Goal: Information Seeking & Learning: Compare options

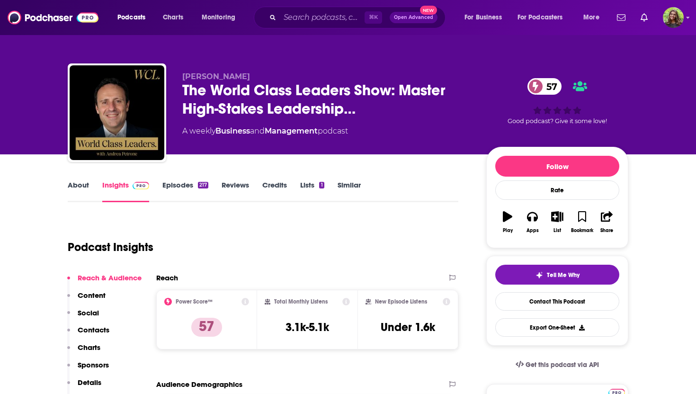
click at [79, 187] on link "About" at bounding box center [78, 191] width 21 height 22
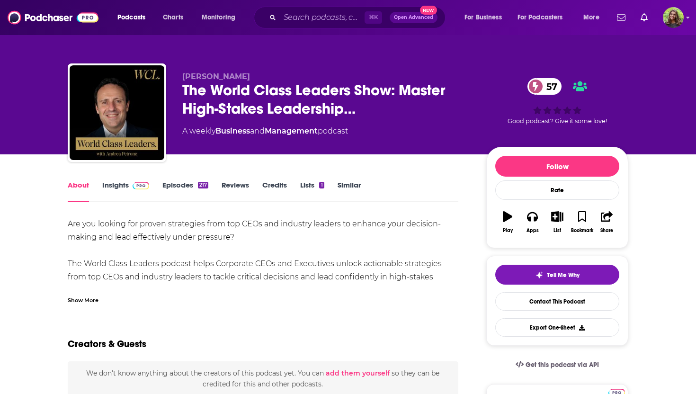
scroll to position [34, 0]
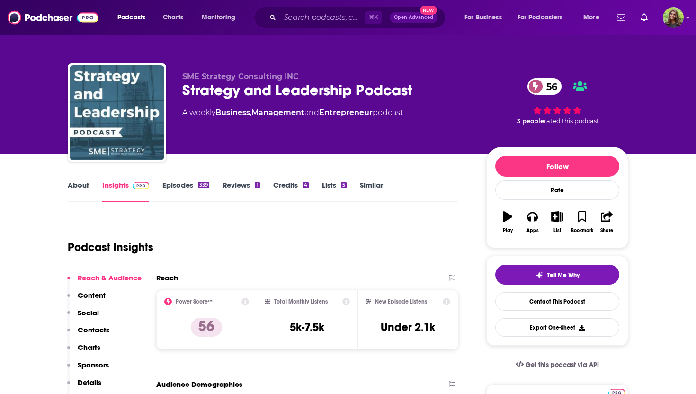
click at [366, 180] on link "Similar" at bounding box center [371, 191] width 23 height 22
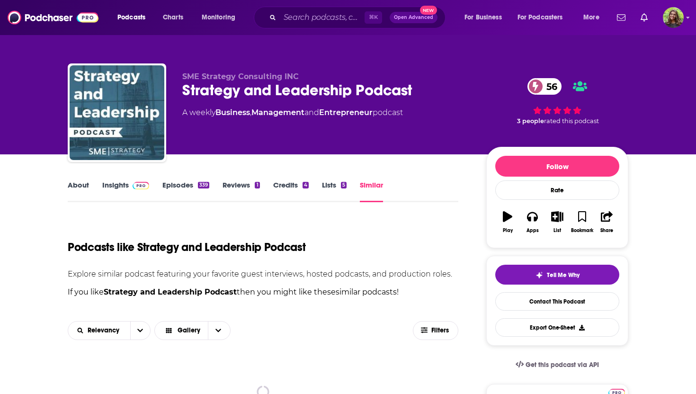
scroll to position [14, 0]
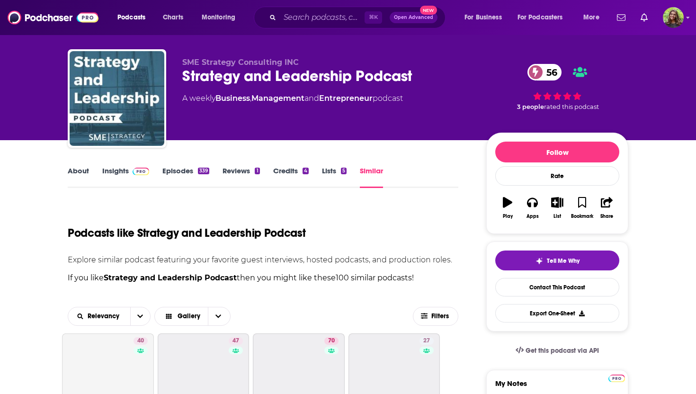
click at [79, 171] on link "About" at bounding box center [78, 177] width 21 height 22
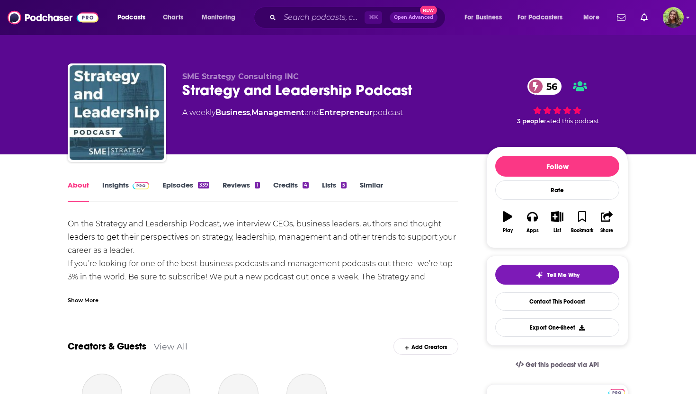
scroll to position [11, 0]
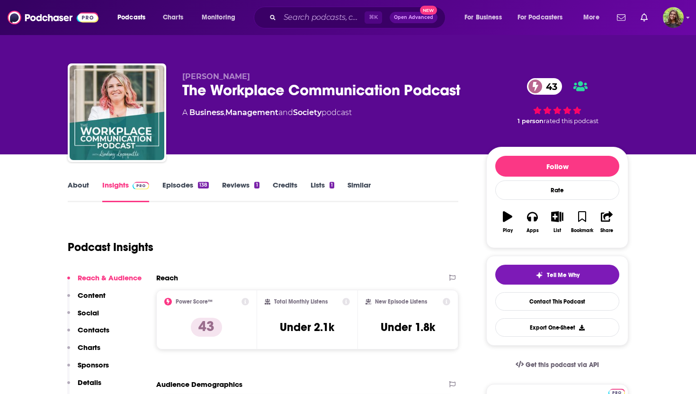
click at [78, 186] on link "About" at bounding box center [78, 191] width 21 height 22
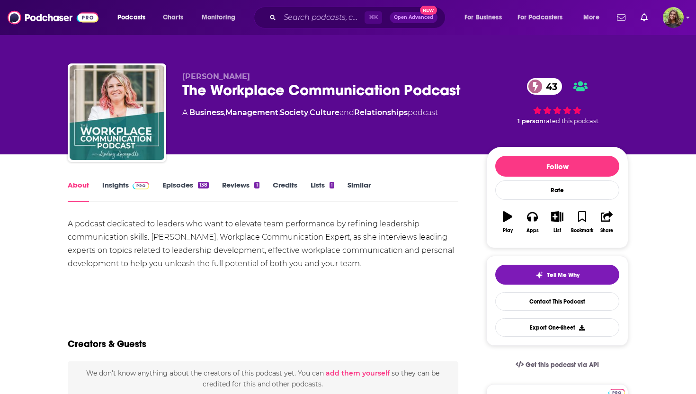
click at [354, 189] on link "Similar" at bounding box center [359, 191] width 23 height 22
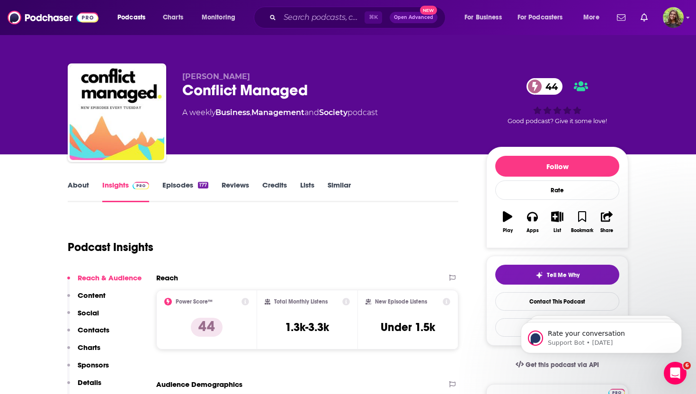
click at [75, 191] on link "About" at bounding box center [78, 191] width 21 height 22
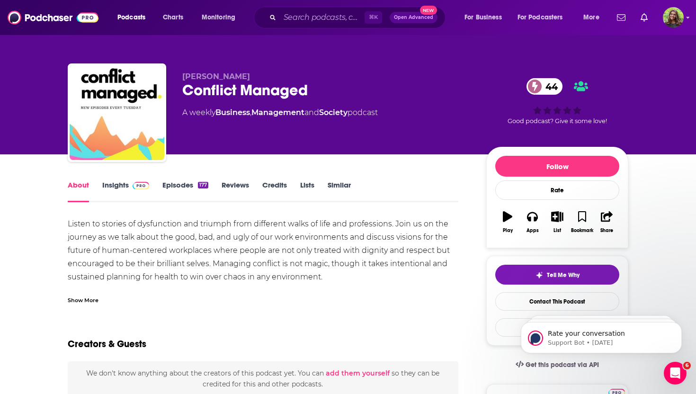
click at [338, 186] on link "Similar" at bounding box center [339, 191] width 23 height 22
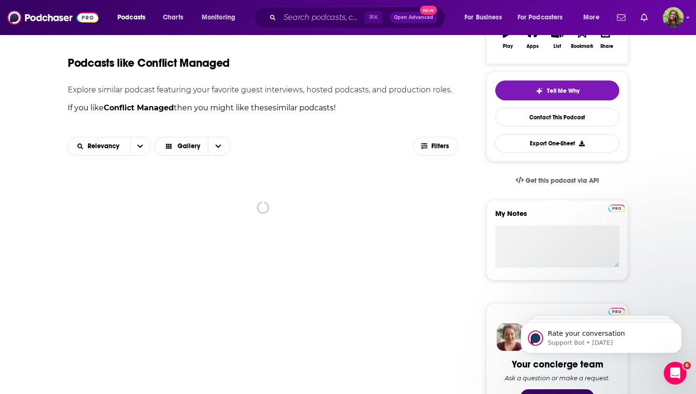
scroll to position [185, 0]
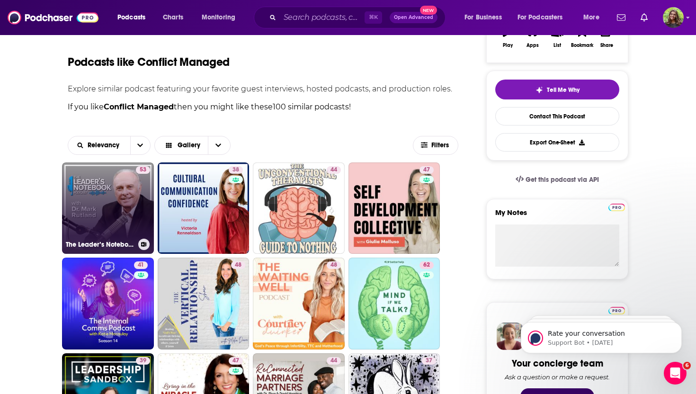
click at [124, 220] on link "53 The Leader’s Notebook with Dr. Mark Rutland" at bounding box center [108, 208] width 92 height 92
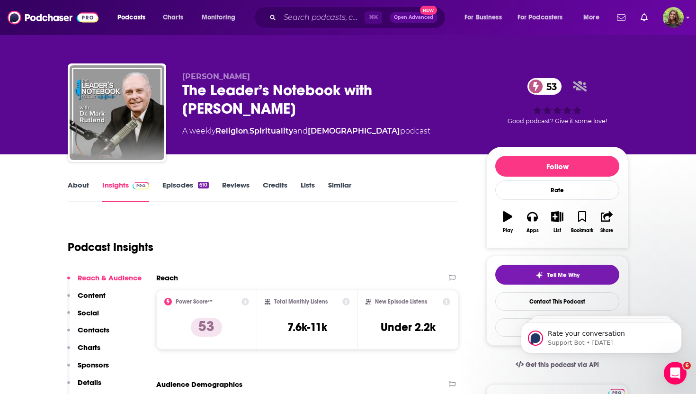
click at [82, 190] on link "About" at bounding box center [78, 191] width 21 height 22
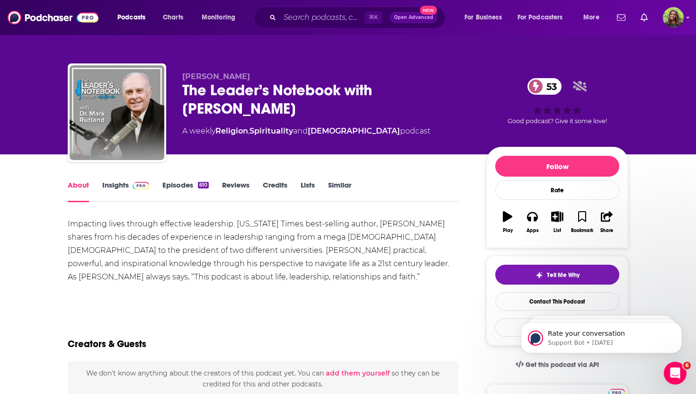
click at [188, 183] on link "Episodes 610" at bounding box center [185, 191] width 46 height 22
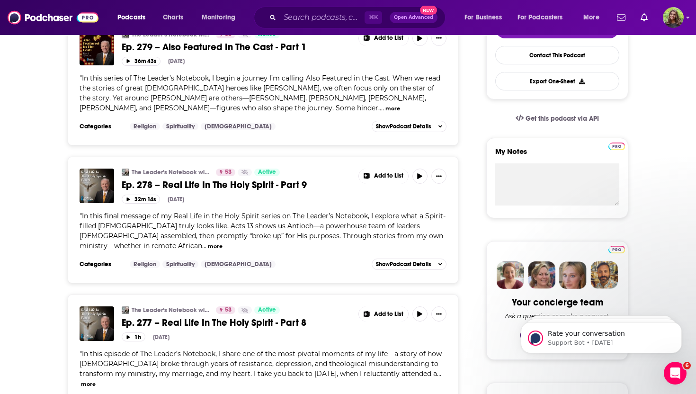
scroll to position [361, 0]
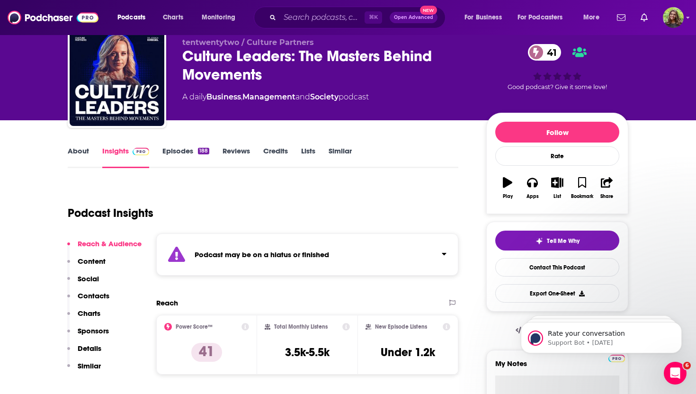
scroll to position [32, 0]
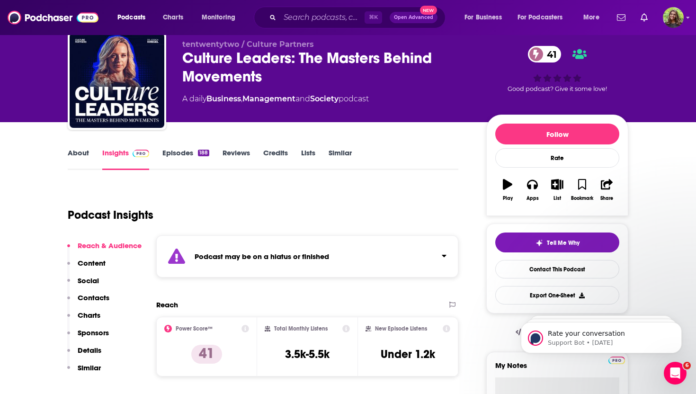
click at [349, 152] on link "Similar" at bounding box center [340, 159] width 23 height 22
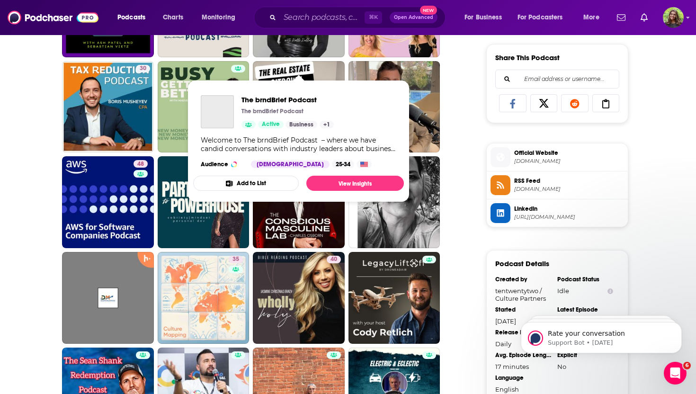
scroll to position [645, 0]
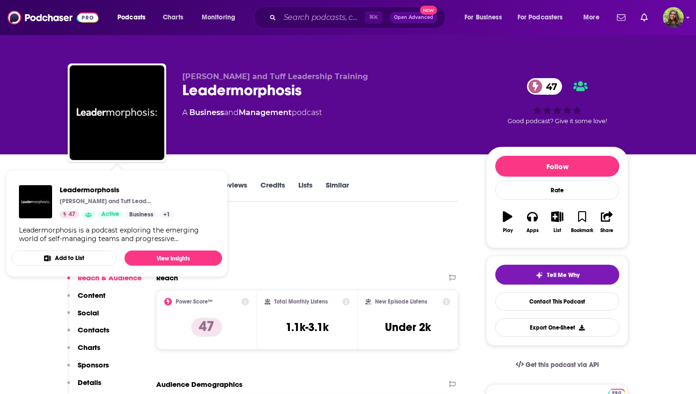
click at [321, 152] on div "[PERSON_NAME] and Tuff Leadership Training Leadermorphosis 47 A Business and Ma…" at bounding box center [405, 114] width 446 height 85
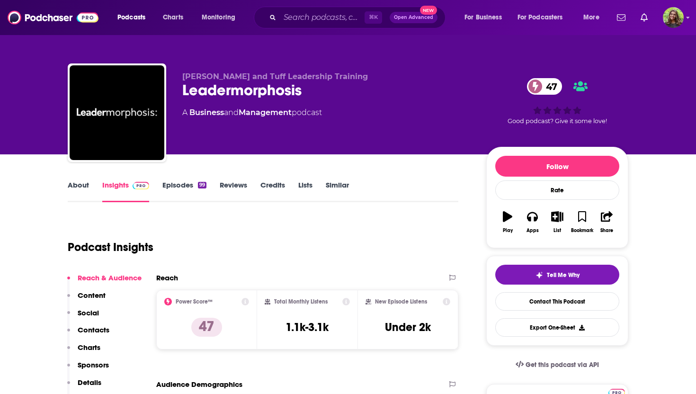
click at [74, 189] on link "About" at bounding box center [78, 191] width 21 height 22
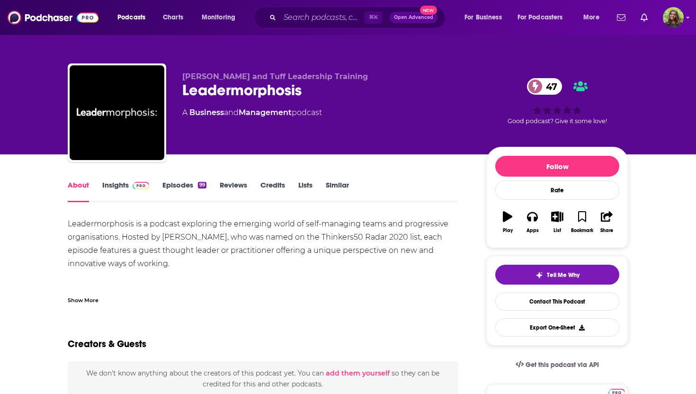
click at [87, 297] on div "Show More" at bounding box center [83, 299] width 31 height 9
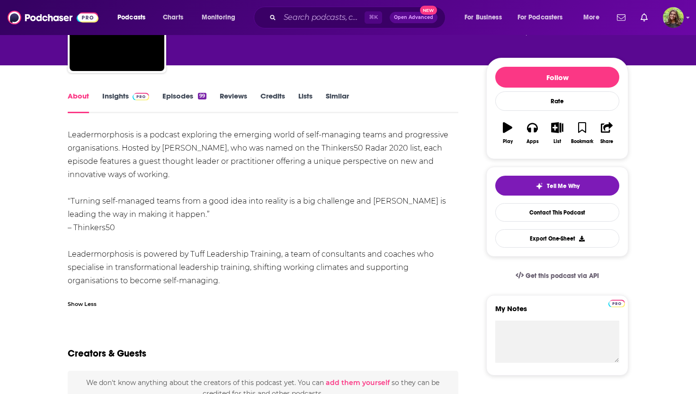
scroll to position [90, 0]
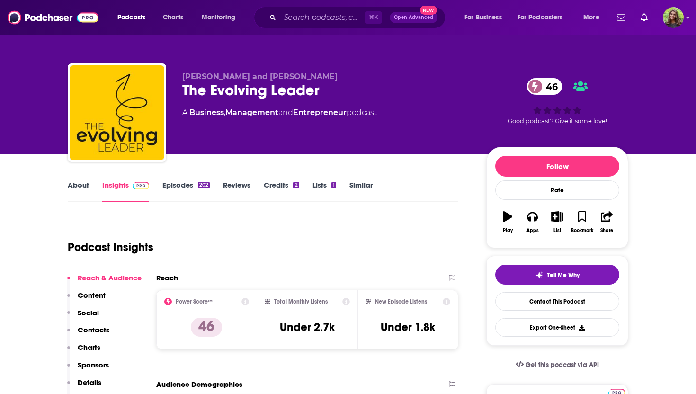
click at [86, 188] on link "About" at bounding box center [78, 191] width 21 height 22
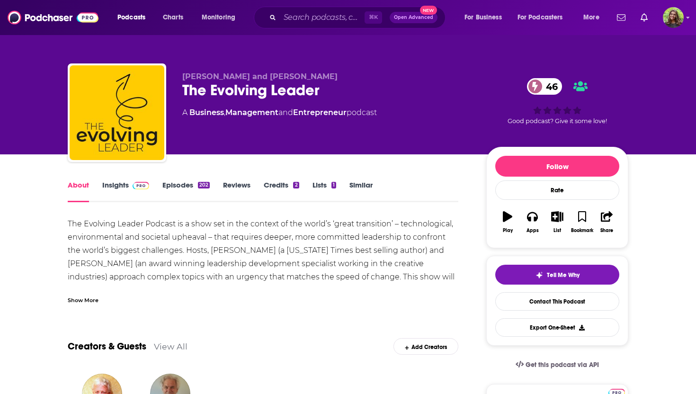
click at [174, 190] on link "Episodes 202" at bounding box center [185, 191] width 47 height 22
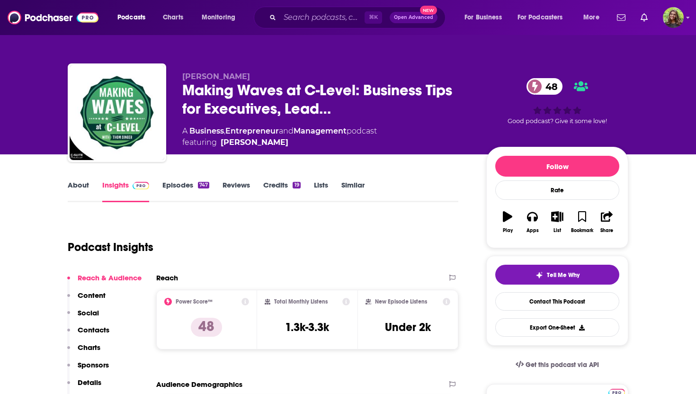
click at [88, 193] on link "About" at bounding box center [78, 191] width 21 height 22
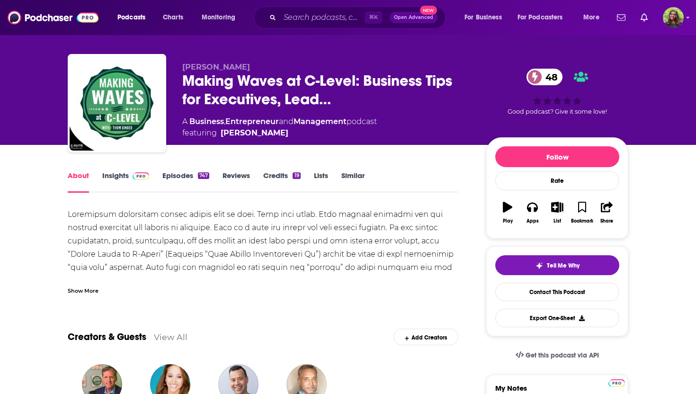
scroll to position [11, 0]
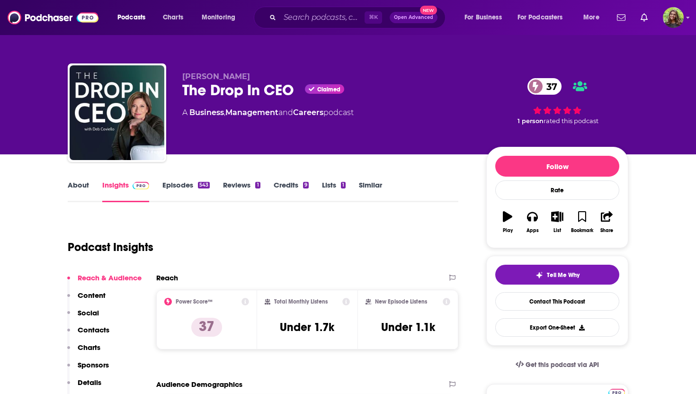
click at [75, 190] on link "About" at bounding box center [78, 191] width 21 height 22
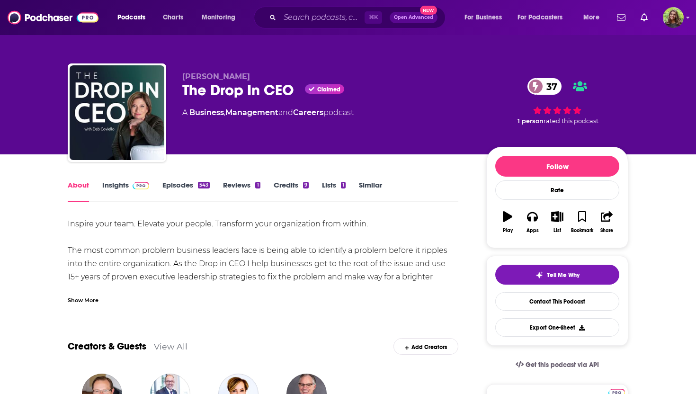
click at [183, 181] on link "Episodes 543" at bounding box center [185, 191] width 47 height 22
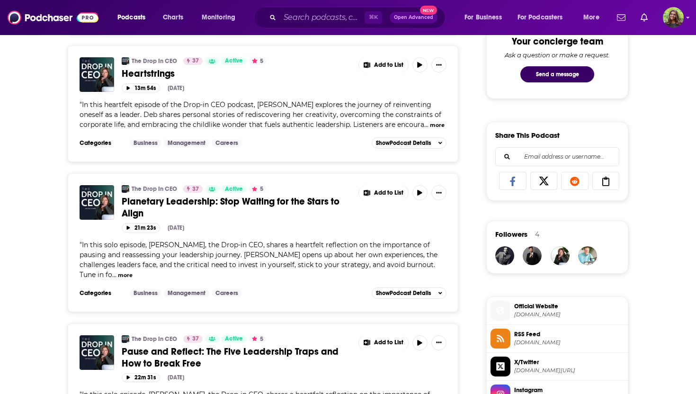
scroll to position [545, 0]
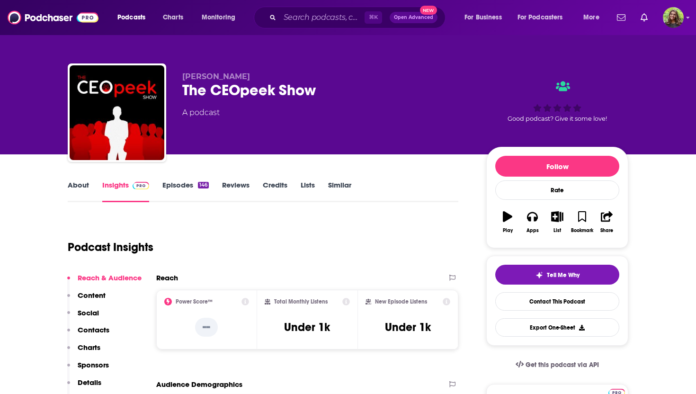
click at [71, 199] on link "About" at bounding box center [78, 191] width 21 height 22
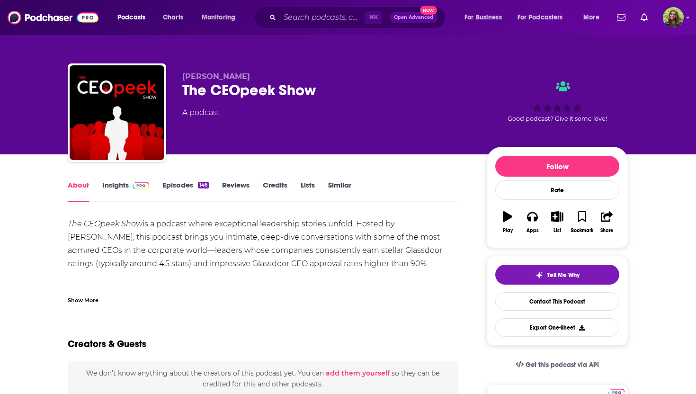
click at [172, 191] on link "Episodes 146" at bounding box center [185, 191] width 46 height 22
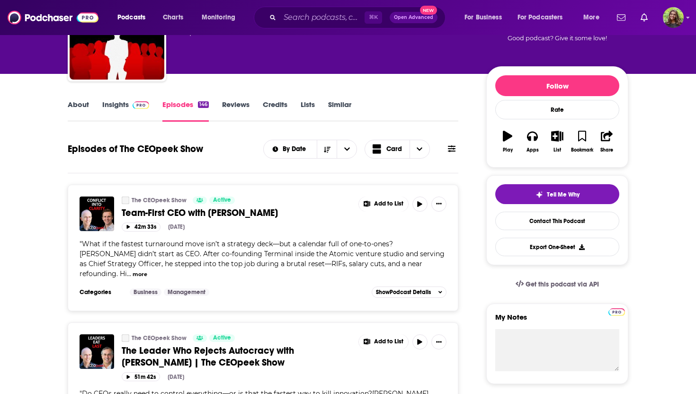
scroll to position [88, 0]
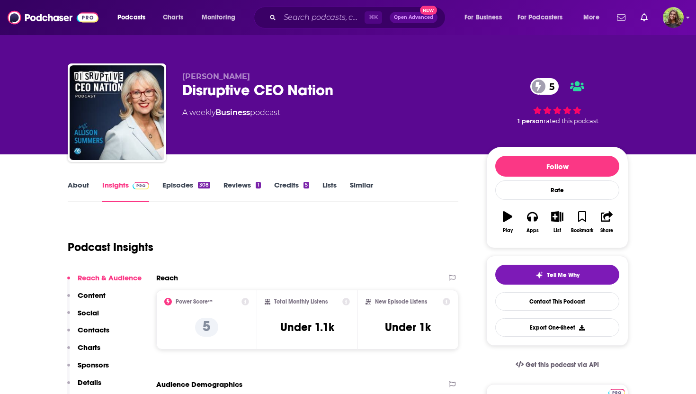
click at [79, 188] on link "About" at bounding box center [78, 191] width 21 height 22
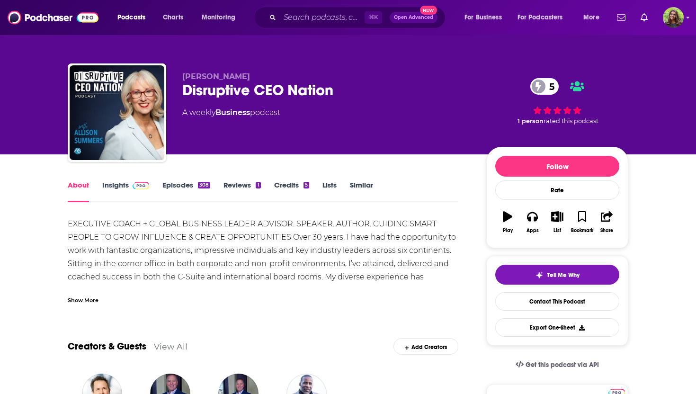
click at [182, 188] on link "Episodes 308" at bounding box center [186, 191] width 48 height 22
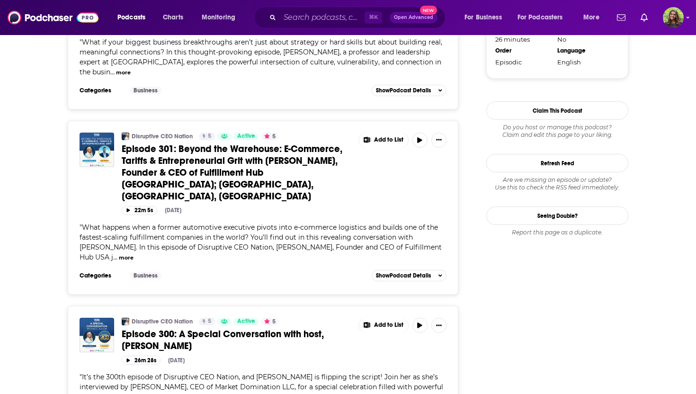
scroll to position [1012, 0]
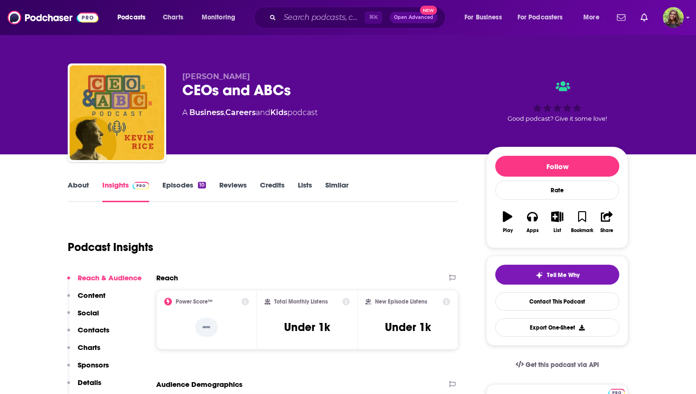
click at [82, 190] on link "About" at bounding box center [78, 191] width 21 height 22
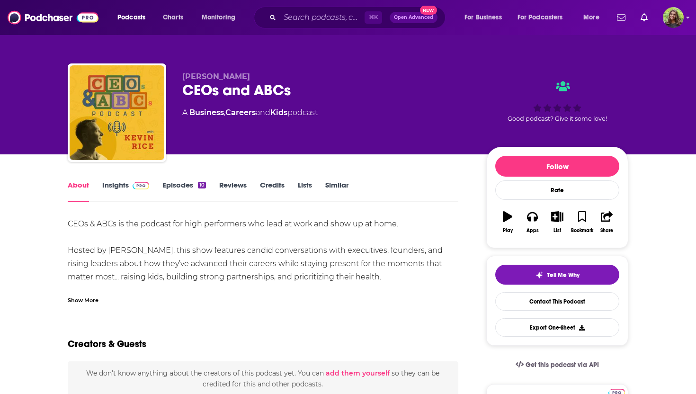
click at [185, 189] on link "Episodes 10" at bounding box center [184, 191] width 44 height 22
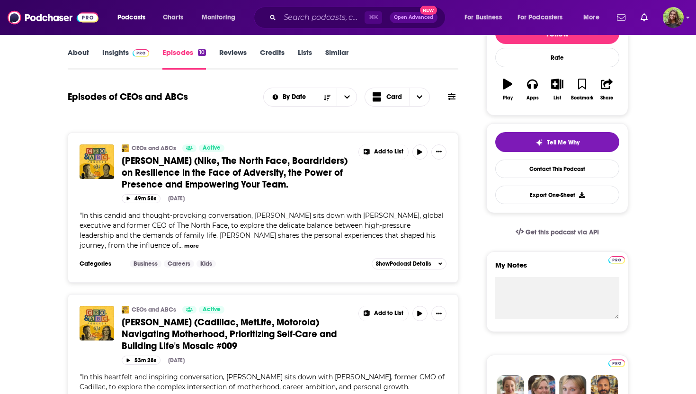
scroll to position [225, 0]
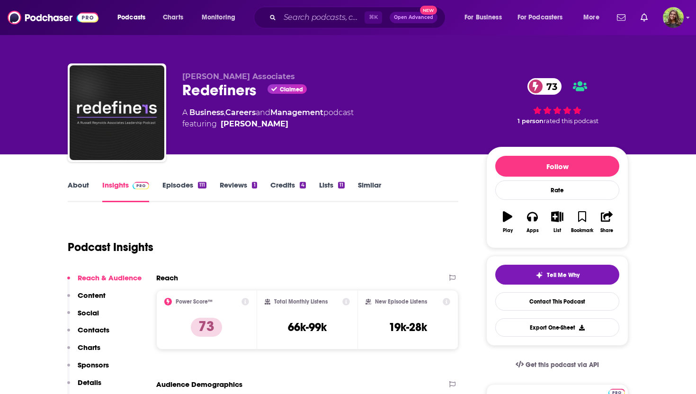
click at [77, 181] on link "About" at bounding box center [78, 191] width 21 height 22
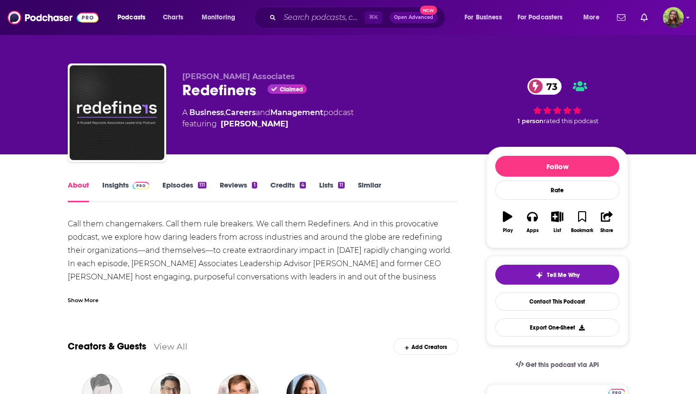
click at [370, 185] on link "Similar" at bounding box center [369, 191] width 23 height 22
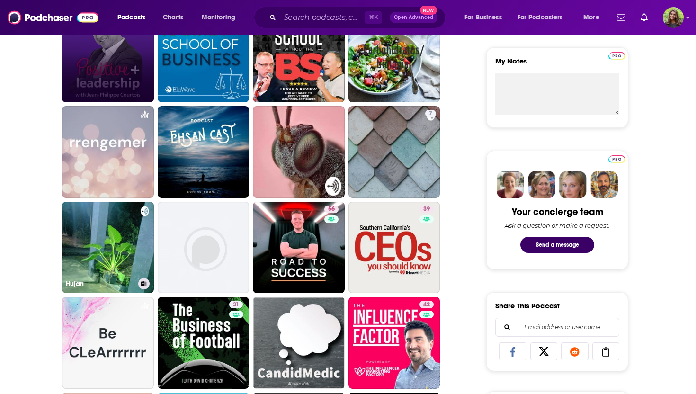
scroll to position [339, 0]
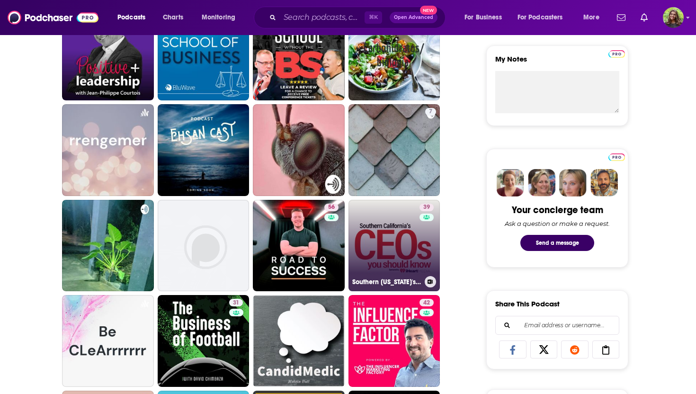
click at [377, 243] on link "39 Southern [US_STATE]'s CEOs You Should Know" at bounding box center [395, 246] width 92 height 92
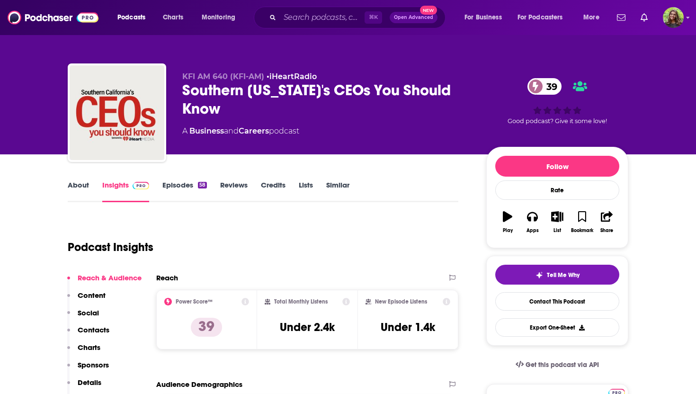
click at [83, 186] on link "About" at bounding box center [78, 191] width 21 height 22
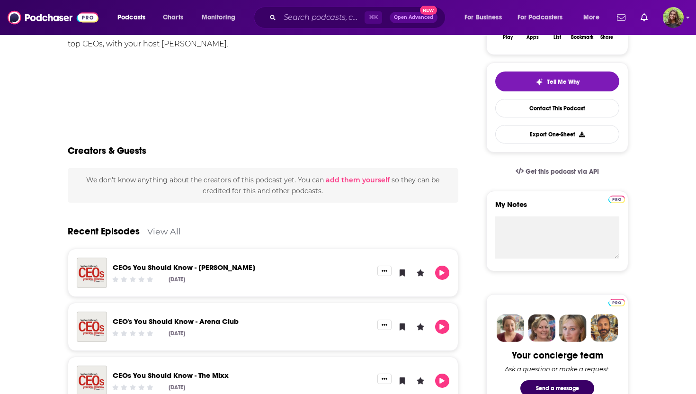
scroll to position [253, 0]
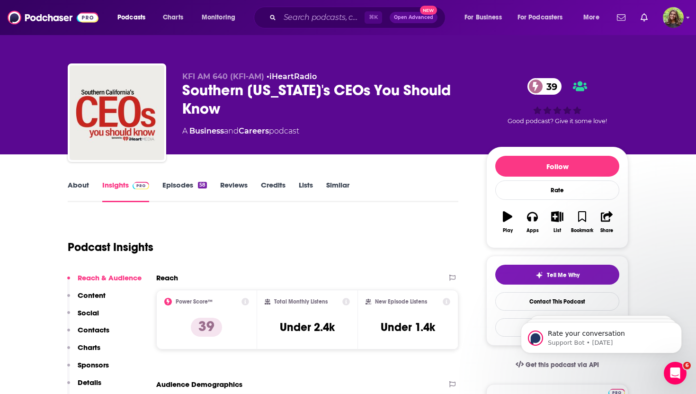
click at [343, 188] on link "Similar" at bounding box center [337, 191] width 23 height 22
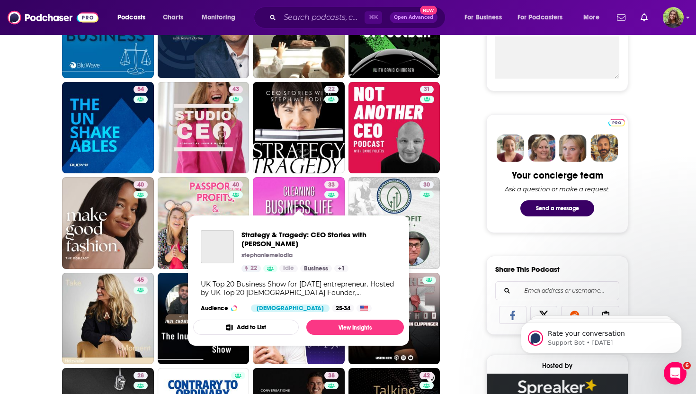
scroll to position [384, 0]
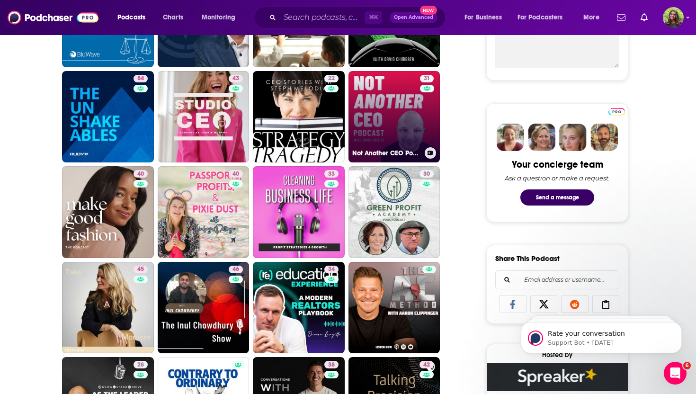
click at [376, 126] on link "31 Not Another CEO Podcast" at bounding box center [395, 117] width 92 height 92
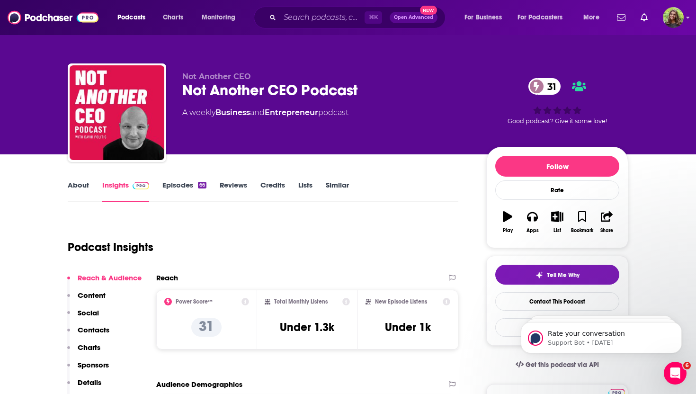
click at [340, 183] on link "Similar" at bounding box center [337, 191] width 23 height 22
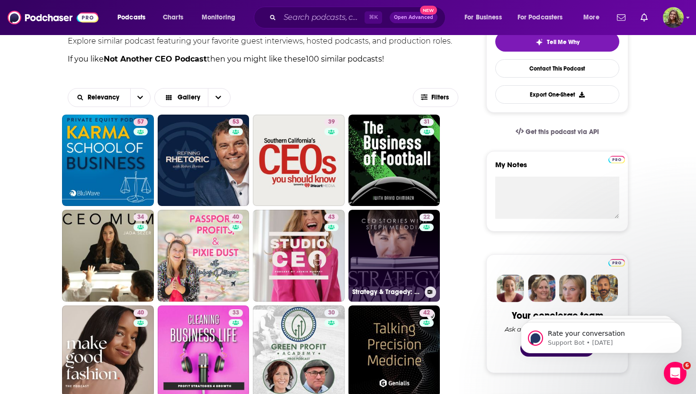
scroll to position [311, 0]
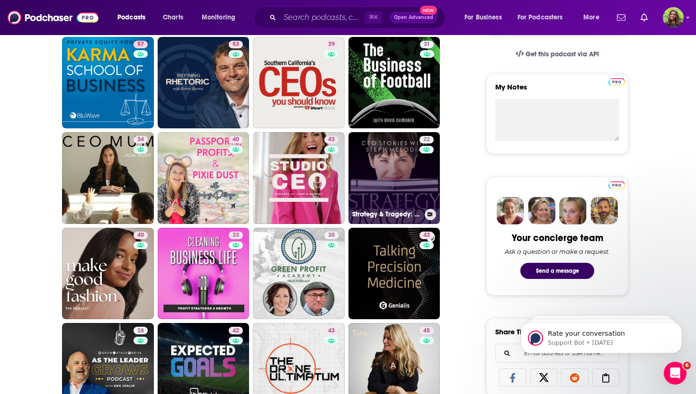
click at [385, 159] on link "22 Strategy & Tragedy: CEO Stories with Steph Melodia" at bounding box center [395, 178] width 92 height 92
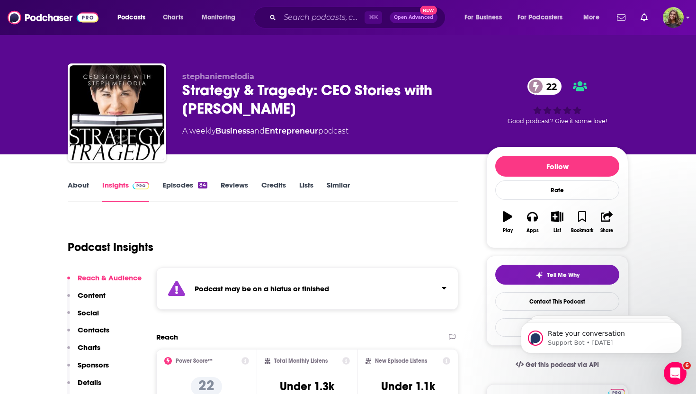
click at [88, 192] on link "About" at bounding box center [78, 191] width 21 height 22
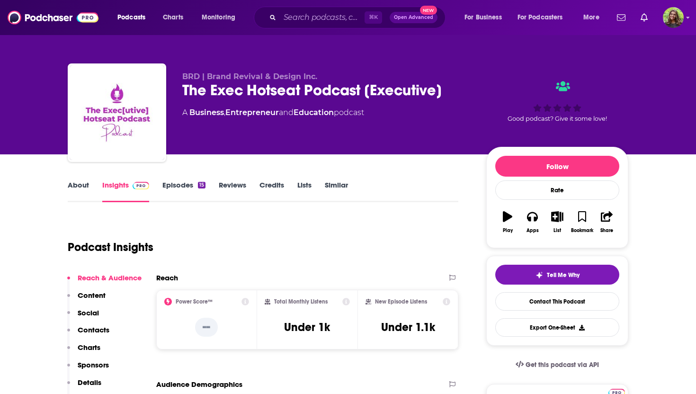
click at [82, 187] on link "About" at bounding box center [78, 191] width 21 height 22
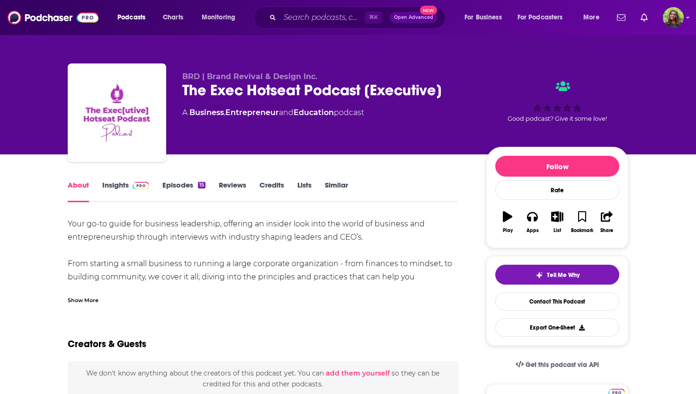
click at [338, 188] on link "Similar" at bounding box center [336, 191] width 23 height 22
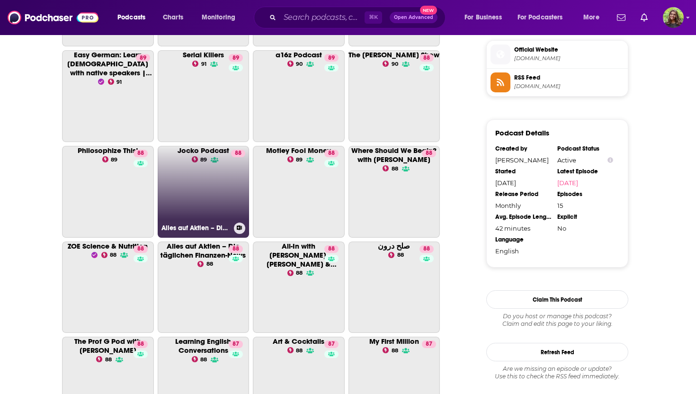
scroll to position [952, 0]
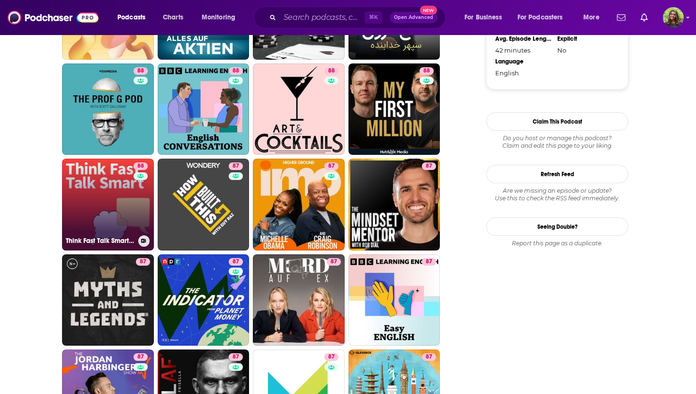
click at [120, 198] on link "88 Think Fast Talk Smart: Communication Techniques" at bounding box center [108, 205] width 92 height 92
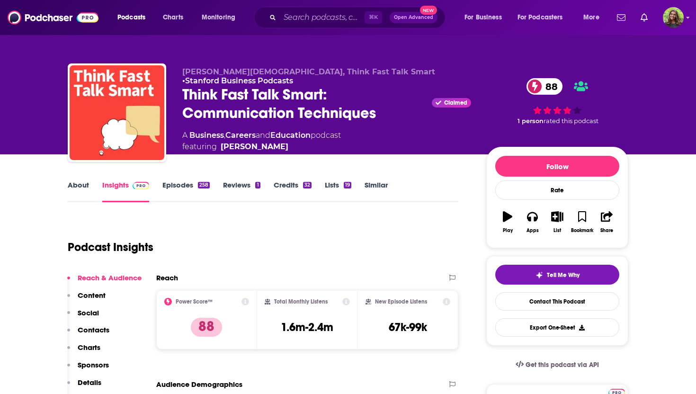
click at [83, 186] on link "About" at bounding box center [78, 191] width 21 height 22
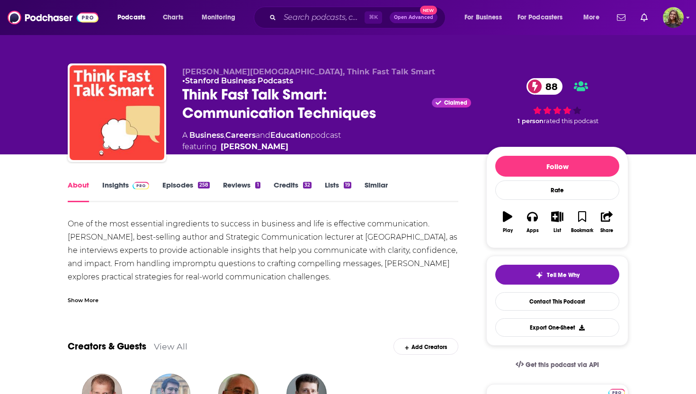
click at [187, 188] on link "Episodes 258" at bounding box center [185, 191] width 47 height 22
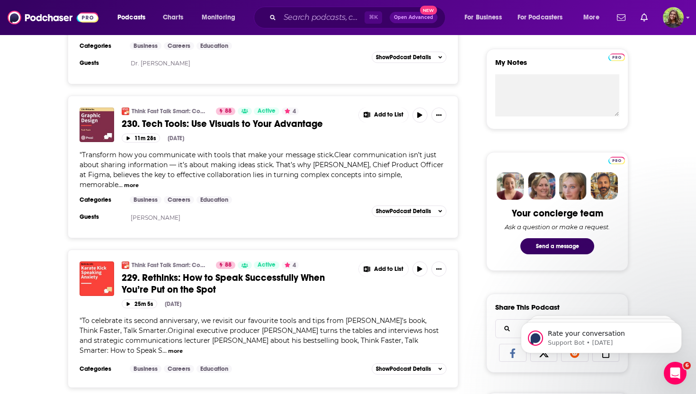
scroll to position [335, 0]
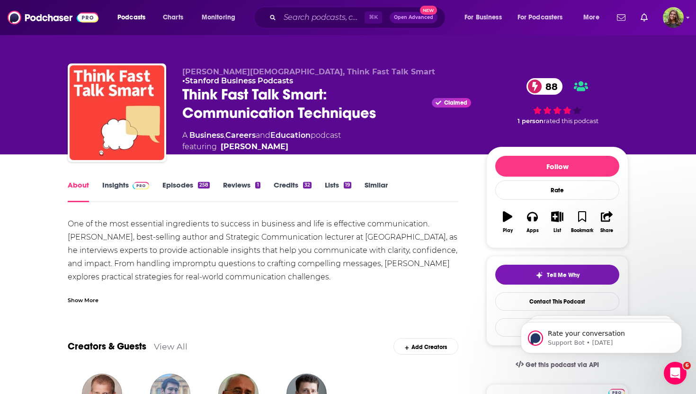
click at [374, 180] on link "Similar" at bounding box center [376, 191] width 23 height 22
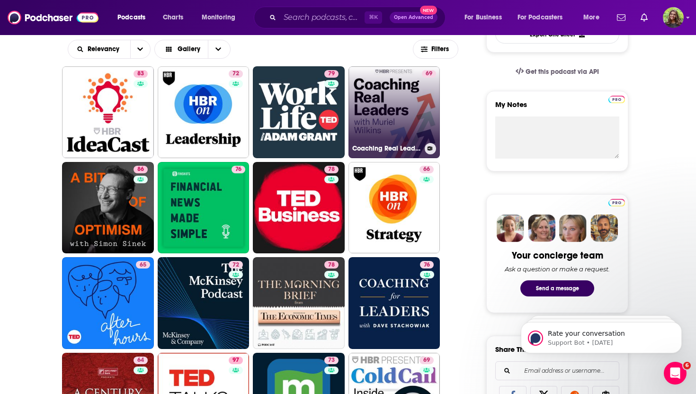
scroll to position [349, 0]
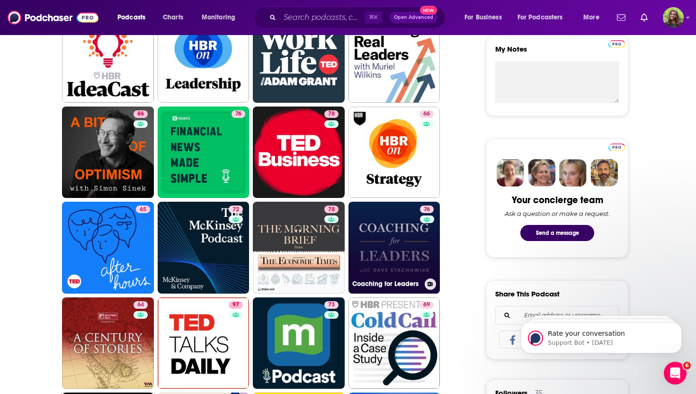
click at [384, 230] on link "76 Coaching for Leaders" at bounding box center [395, 248] width 92 height 92
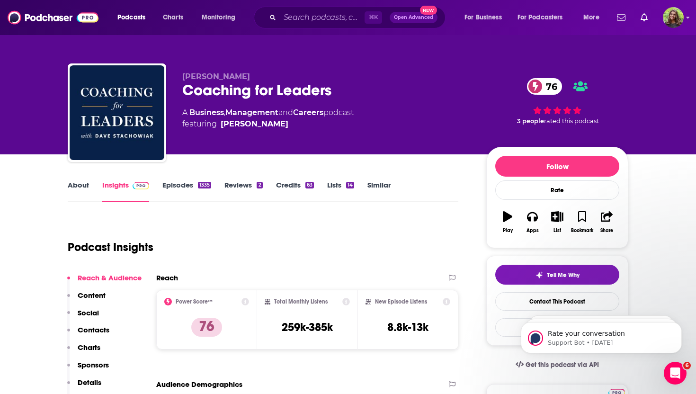
click at [371, 185] on link "Similar" at bounding box center [378, 191] width 23 height 22
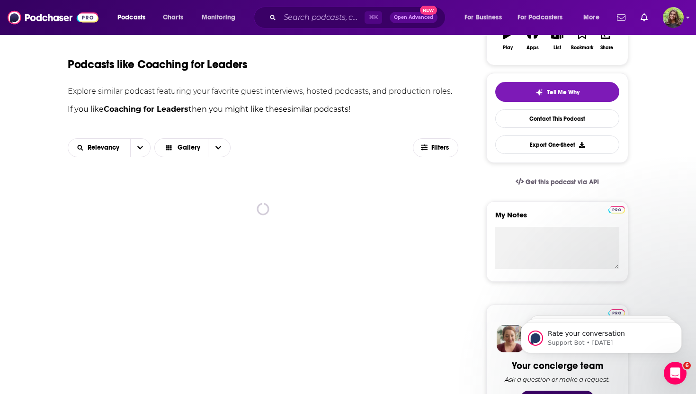
scroll to position [217, 0]
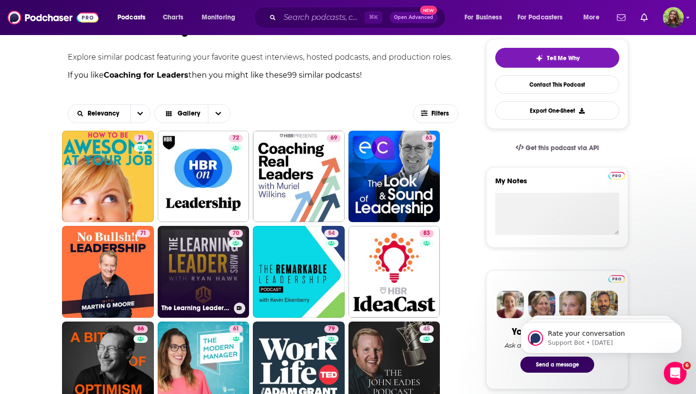
click at [207, 281] on link "70 The Learning Leader Show With Ryan Hawk" at bounding box center [204, 272] width 92 height 92
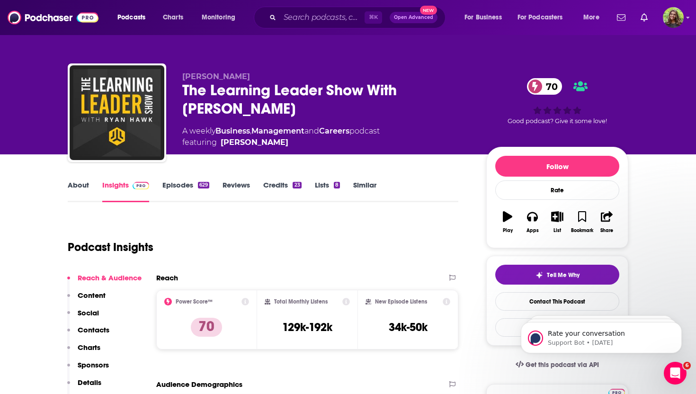
click at [79, 190] on link "About" at bounding box center [78, 191] width 21 height 22
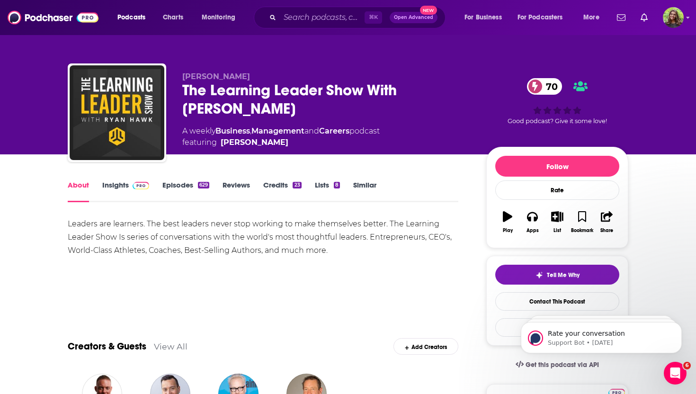
click at [181, 185] on link "Episodes 629" at bounding box center [185, 191] width 47 height 22
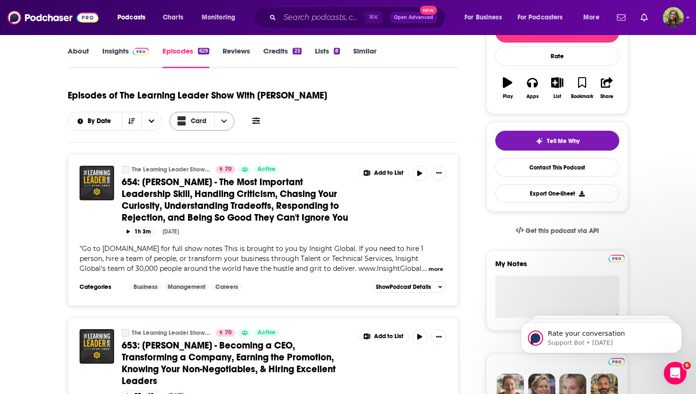
scroll to position [134, 0]
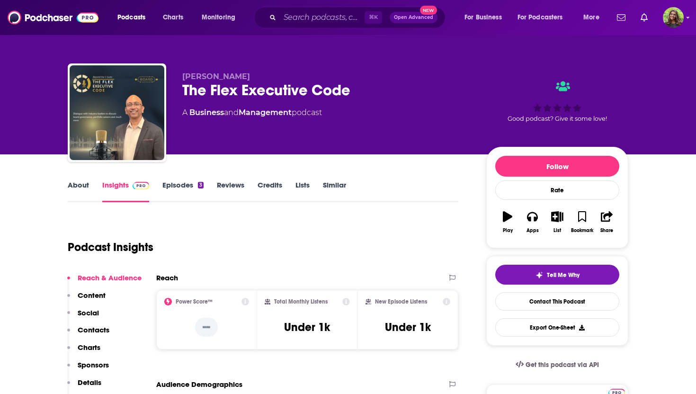
click at [343, 183] on link "Similar" at bounding box center [334, 191] width 23 height 22
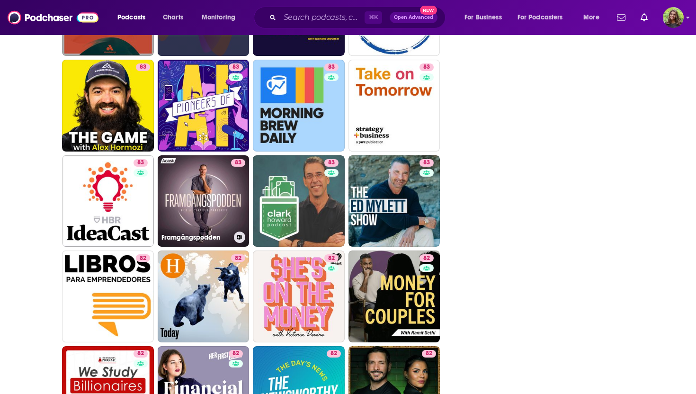
scroll to position [1243, 0]
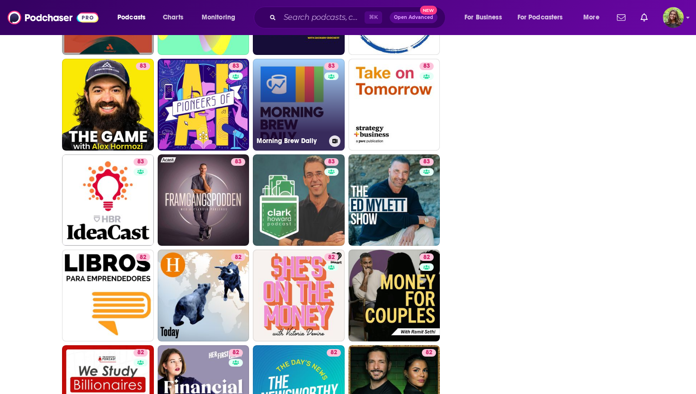
click at [296, 99] on link "83 Morning Brew Daily" at bounding box center [299, 105] width 92 height 92
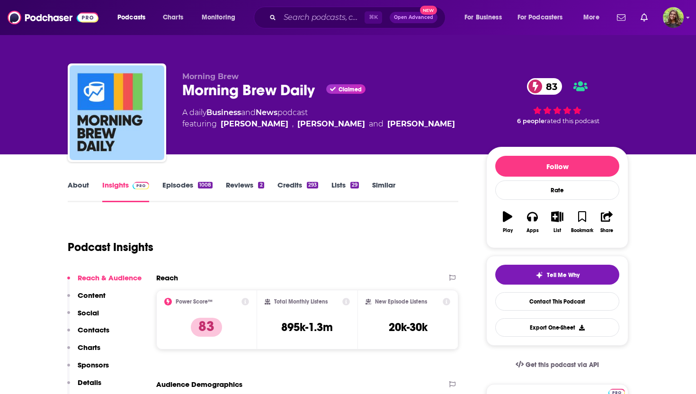
click at [169, 186] on link "Episodes 1008" at bounding box center [187, 191] width 50 height 22
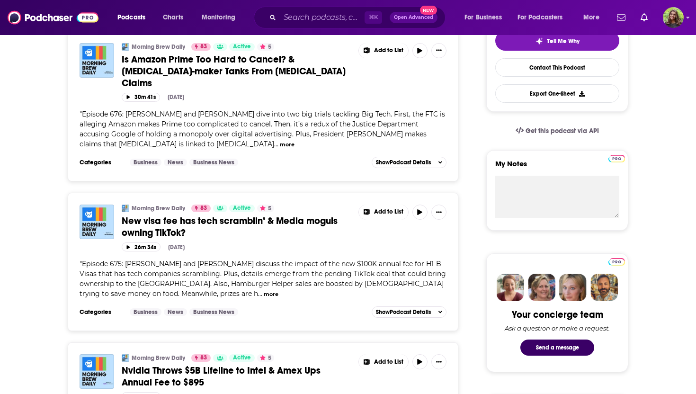
scroll to position [233, 0]
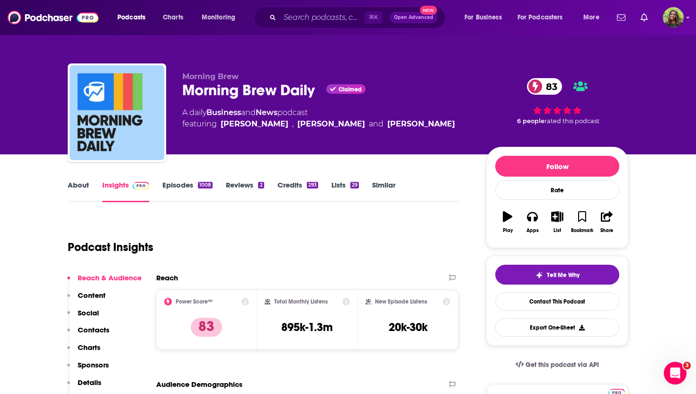
click at [381, 184] on link "Similar" at bounding box center [383, 191] width 23 height 22
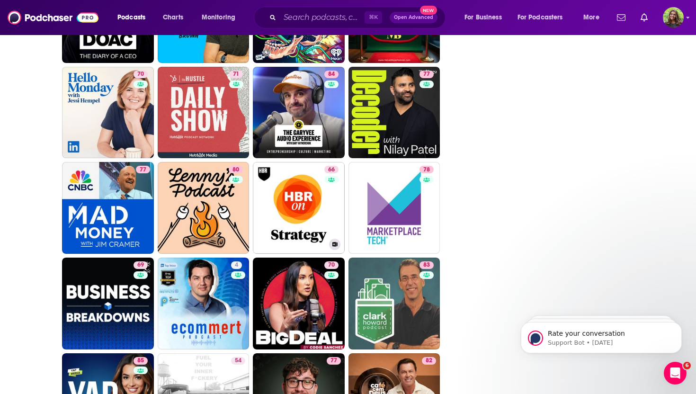
scroll to position [1545, 0]
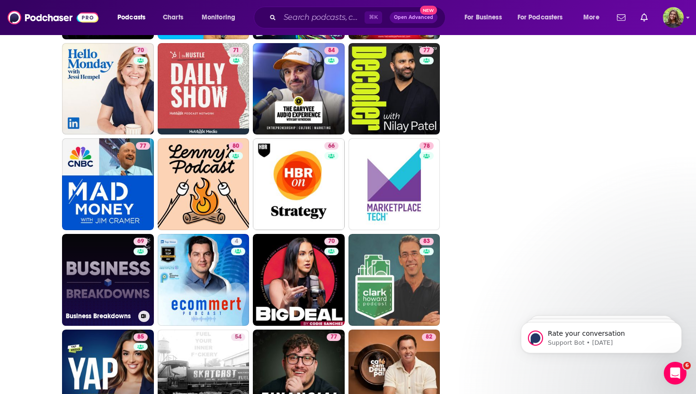
click at [116, 271] on link "69 Business Breakdowns" at bounding box center [108, 280] width 92 height 92
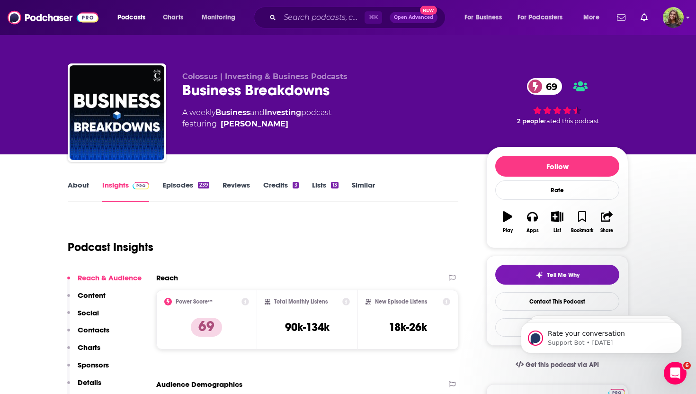
click at [74, 191] on link "About" at bounding box center [78, 191] width 21 height 22
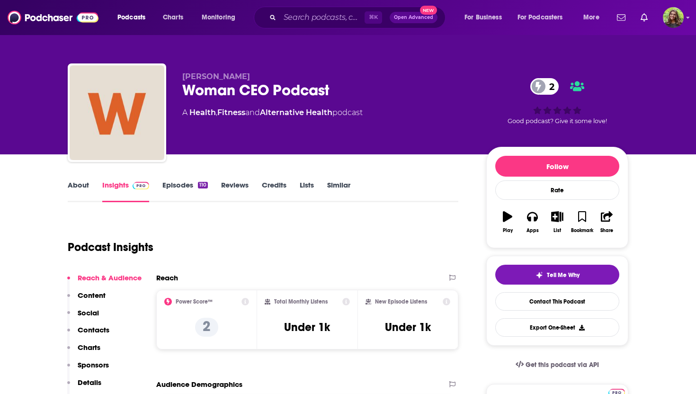
click at [343, 187] on link "Similar" at bounding box center [338, 191] width 23 height 22
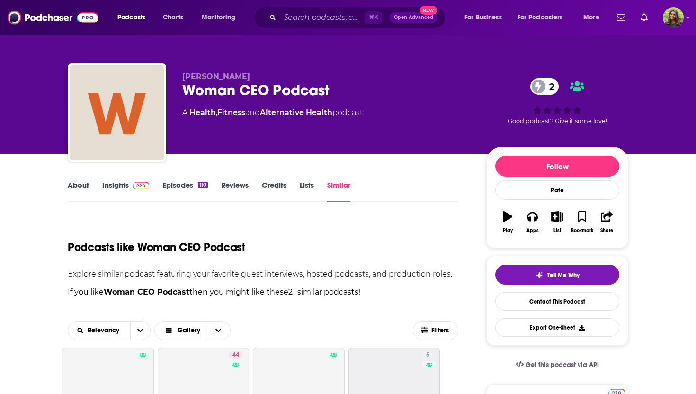
click at [71, 186] on link "About" at bounding box center [78, 191] width 21 height 22
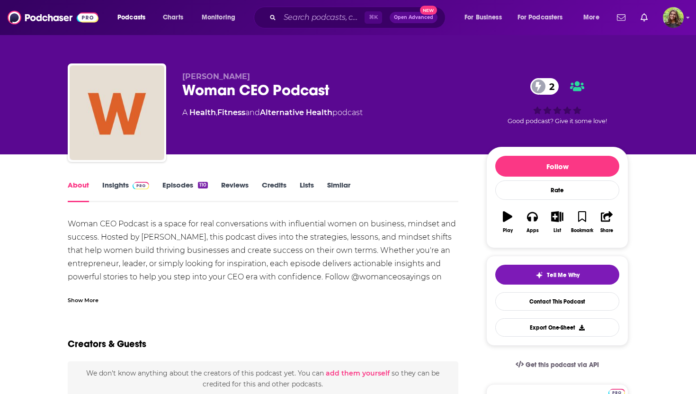
click at [178, 184] on link "Episodes 110" at bounding box center [184, 191] width 45 height 22
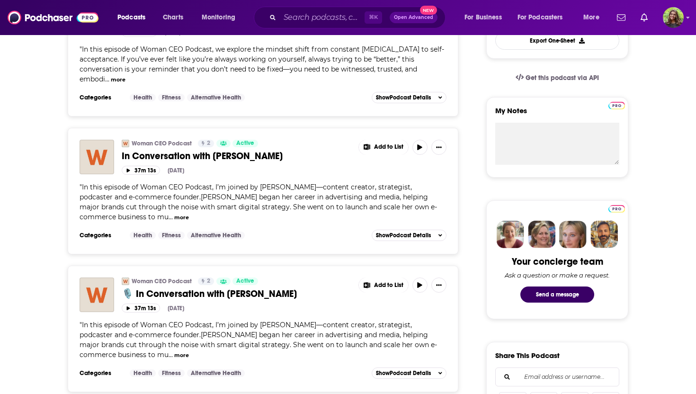
scroll to position [403, 0]
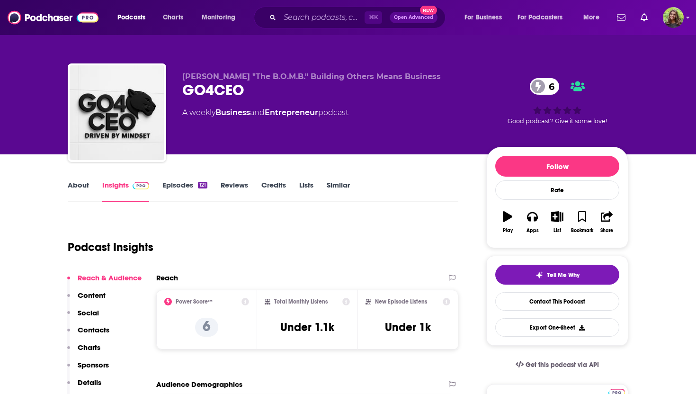
click at [76, 185] on link "About" at bounding box center [78, 191] width 21 height 22
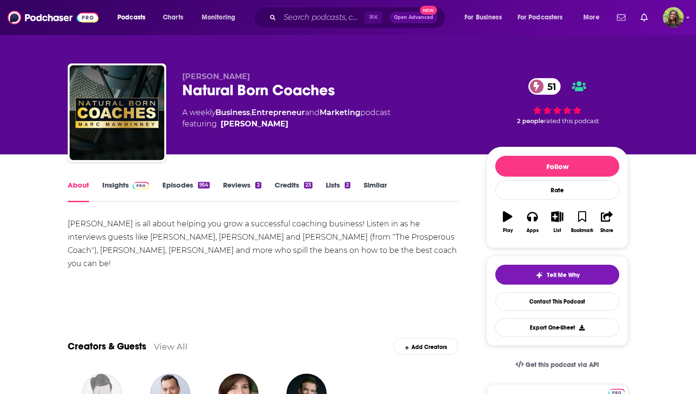
click at [180, 186] on link "Episodes 954" at bounding box center [185, 191] width 47 height 22
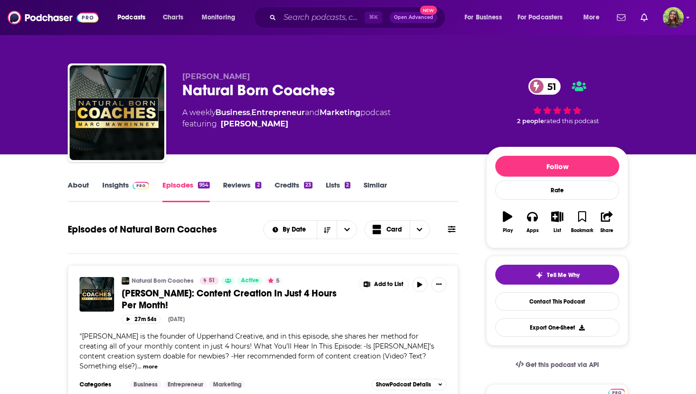
click at [380, 186] on link "Similar" at bounding box center [375, 191] width 23 height 22
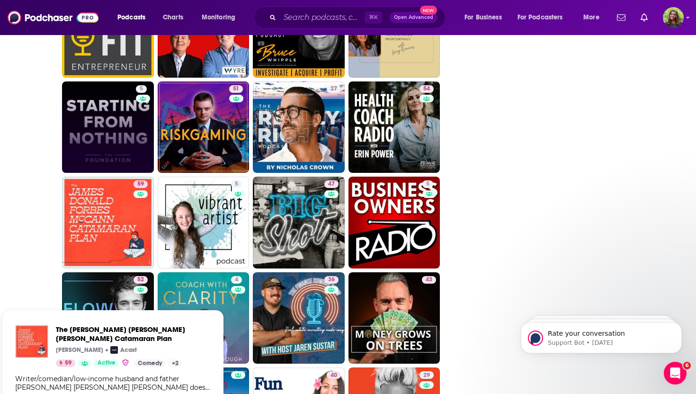
scroll to position [2093, 0]
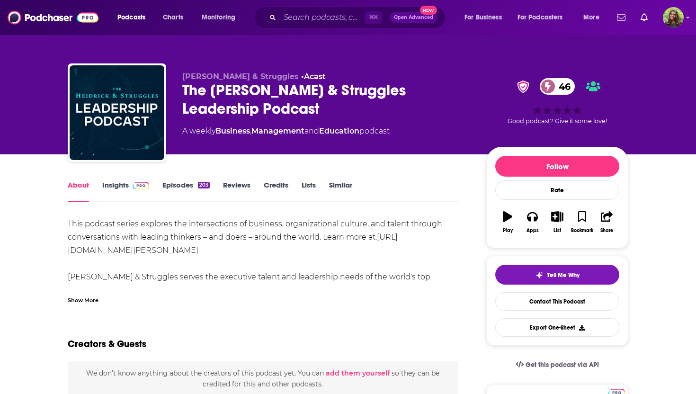
click at [340, 187] on link "Similar" at bounding box center [340, 191] width 23 height 22
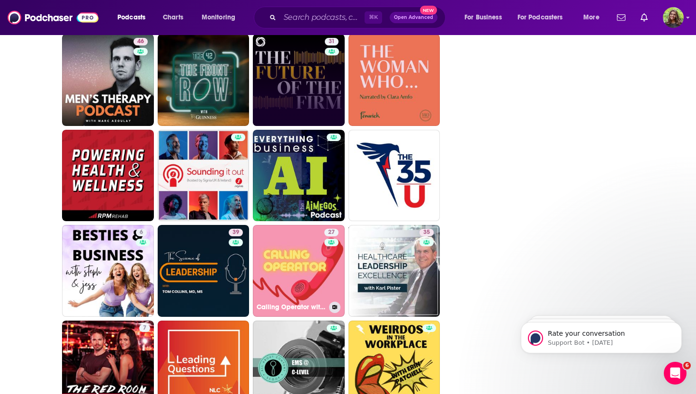
scroll to position [1481, 0]
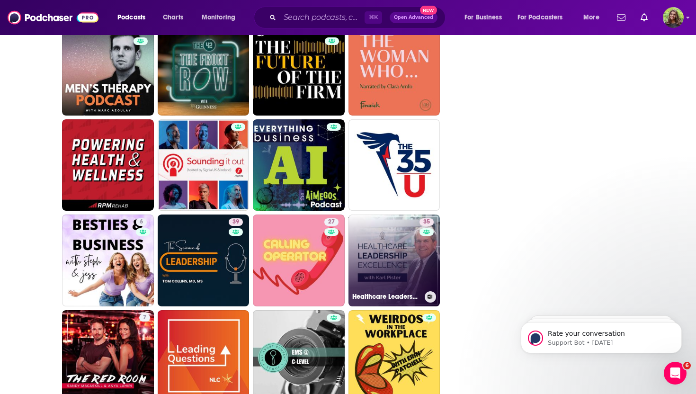
click at [373, 245] on link "35 Healthcare Leadership Excellence" at bounding box center [395, 261] width 92 height 92
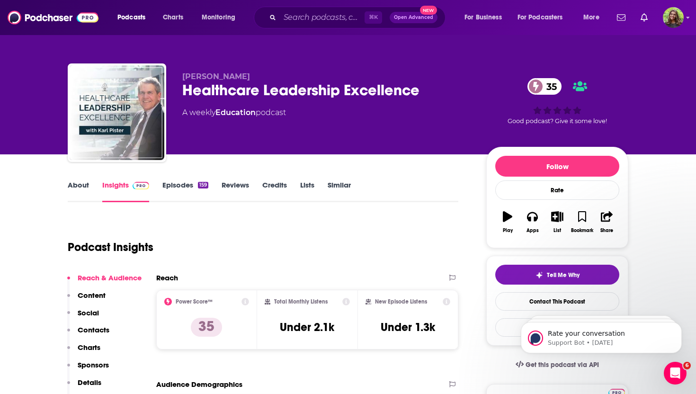
click at [87, 185] on link "About" at bounding box center [78, 191] width 21 height 22
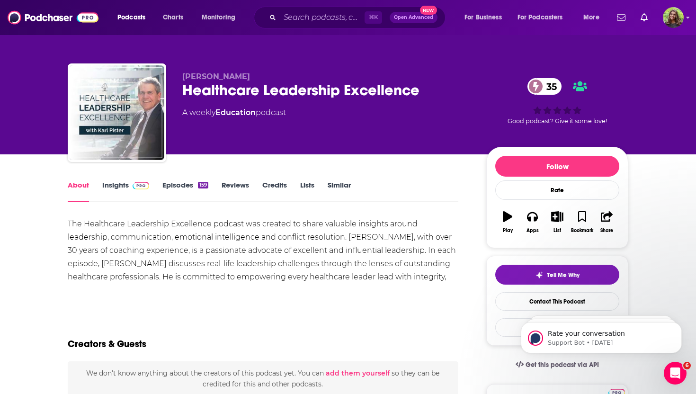
click at [176, 186] on link "Episodes 159" at bounding box center [185, 191] width 46 height 22
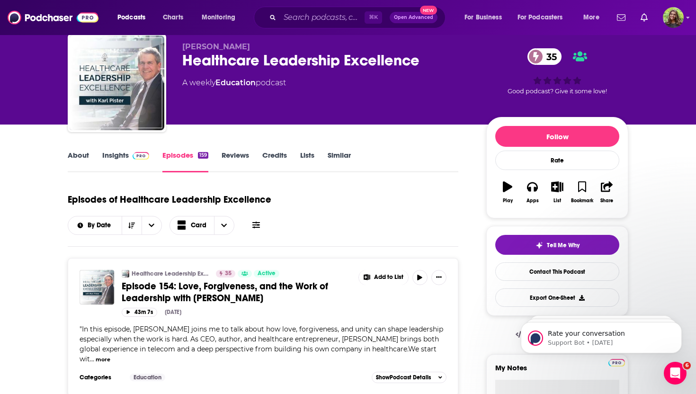
scroll to position [217, 0]
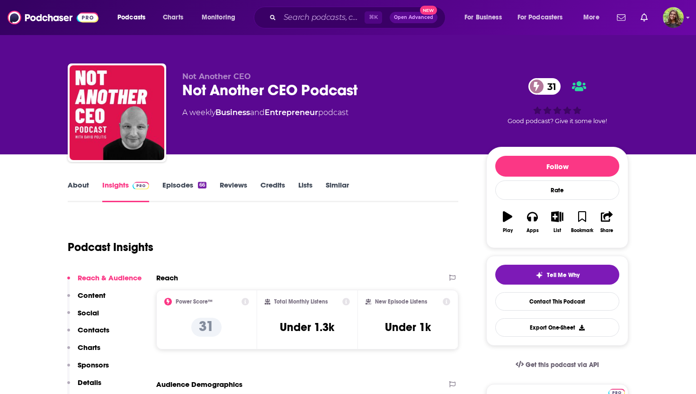
click at [332, 188] on link "Similar" at bounding box center [337, 191] width 23 height 22
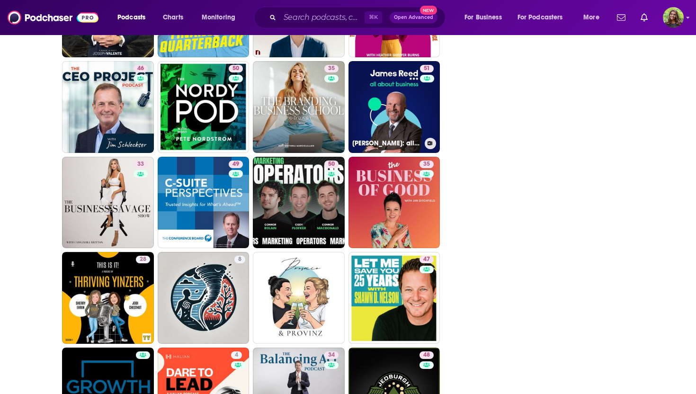
scroll to position [1872, 0]
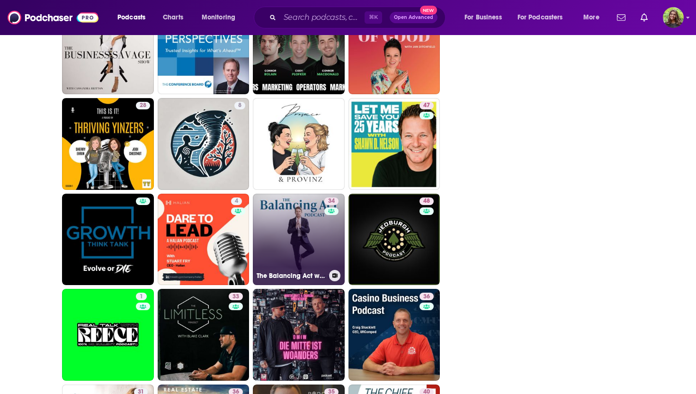
click at [291, 224] on link "34 The Balancing Act with [PERSON_NAME], PhD, CFA" at bounding box center [299, 240] width 92 height 92
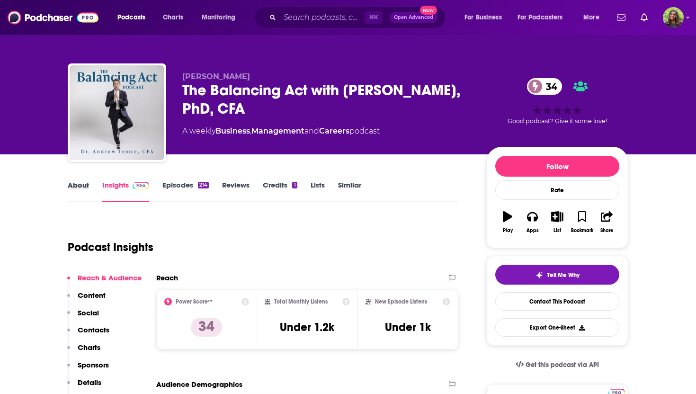
click at [93, 196] on div "About" at bounding box center [85, 191] width 35 height 22
click at [78, 192] on link "About" at bounding box center [78, 191] width 21 height 22
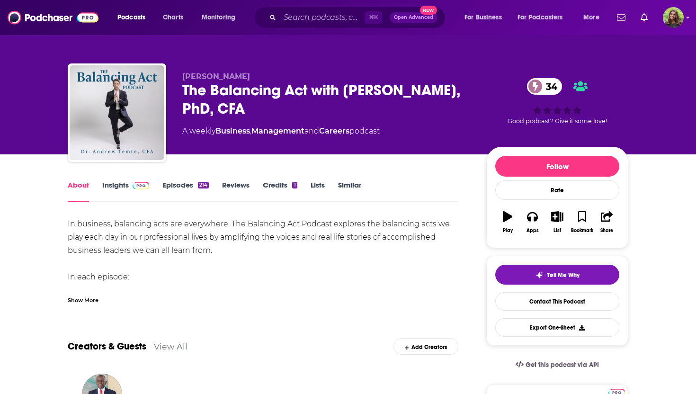
click at [191, 187] on link "Episodes 214" at bounding box center [185, 191] width 46 height 22
